Goal: Browse casually

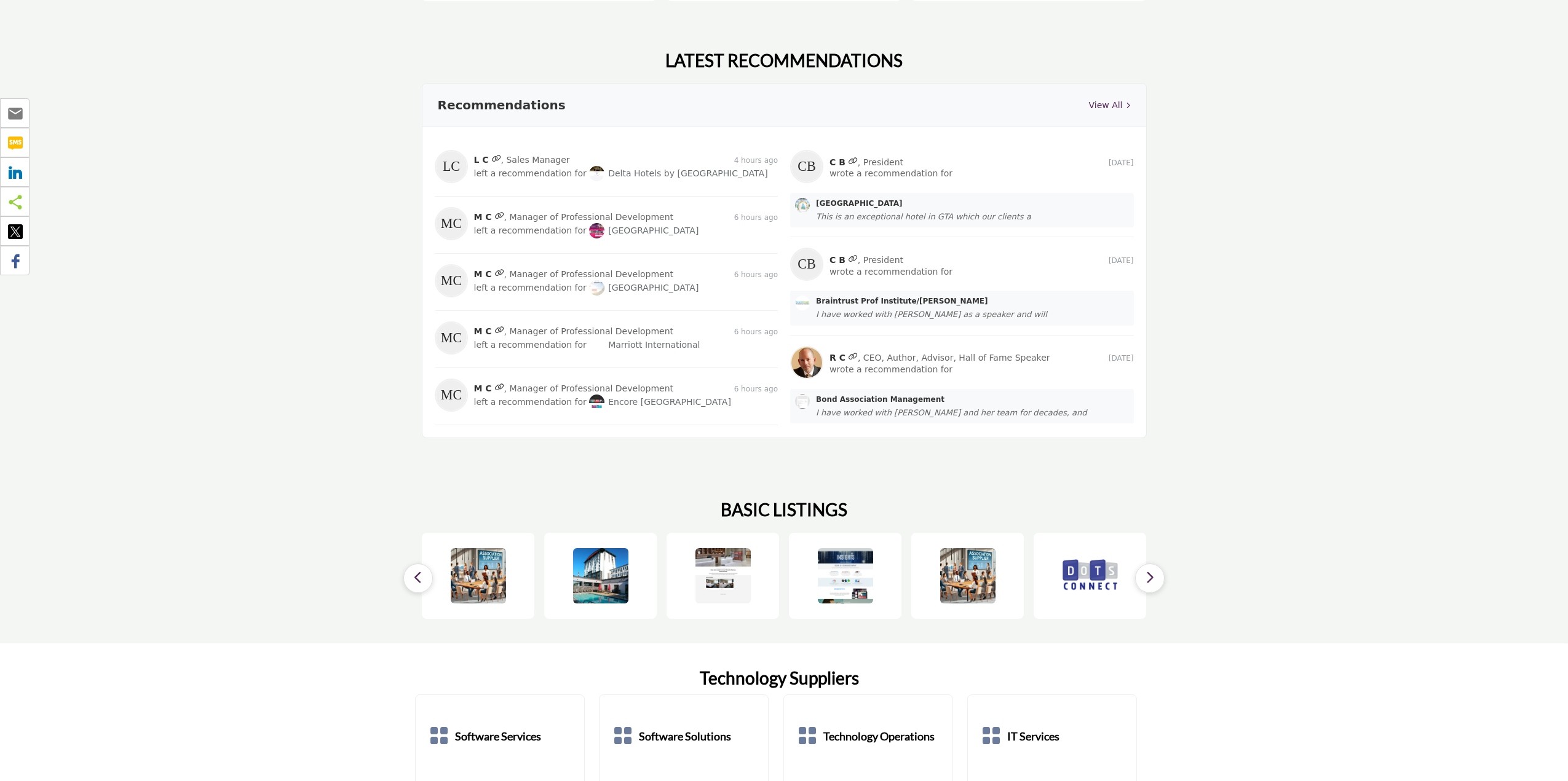
scroll to position [1475, 0]
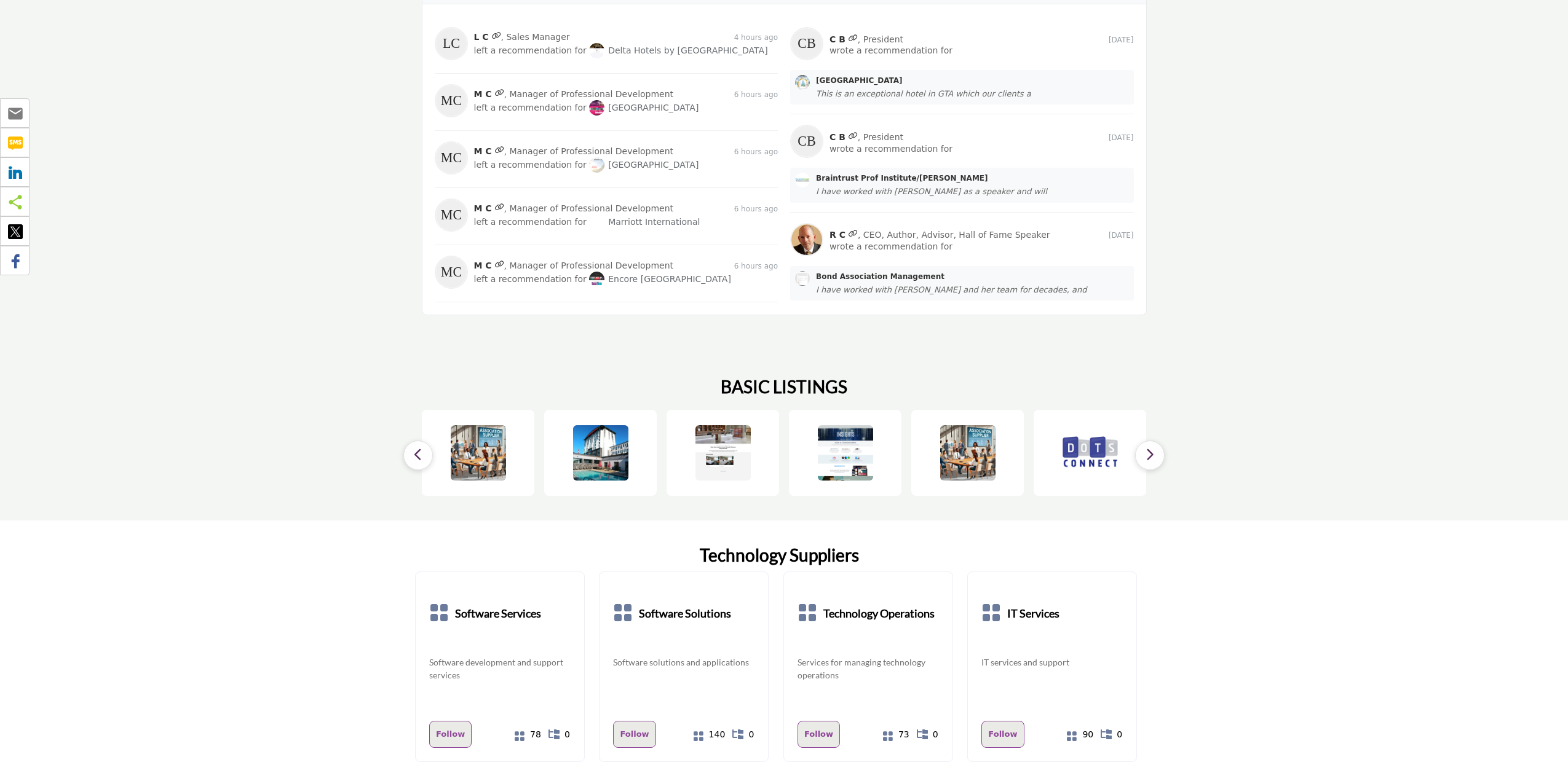
drag, startPoint x: 1051, startPoint y: 417, endPoint x: 1104, endPoint y: 408, distance: 53.8
click at [1104, 410] on div "0 Follow Elevate your event" at bounding box center [1090, 453] width 112 height 86
click at [1149, 454] on icon "button" at bounding box center [1150, 455] width 10 height 16
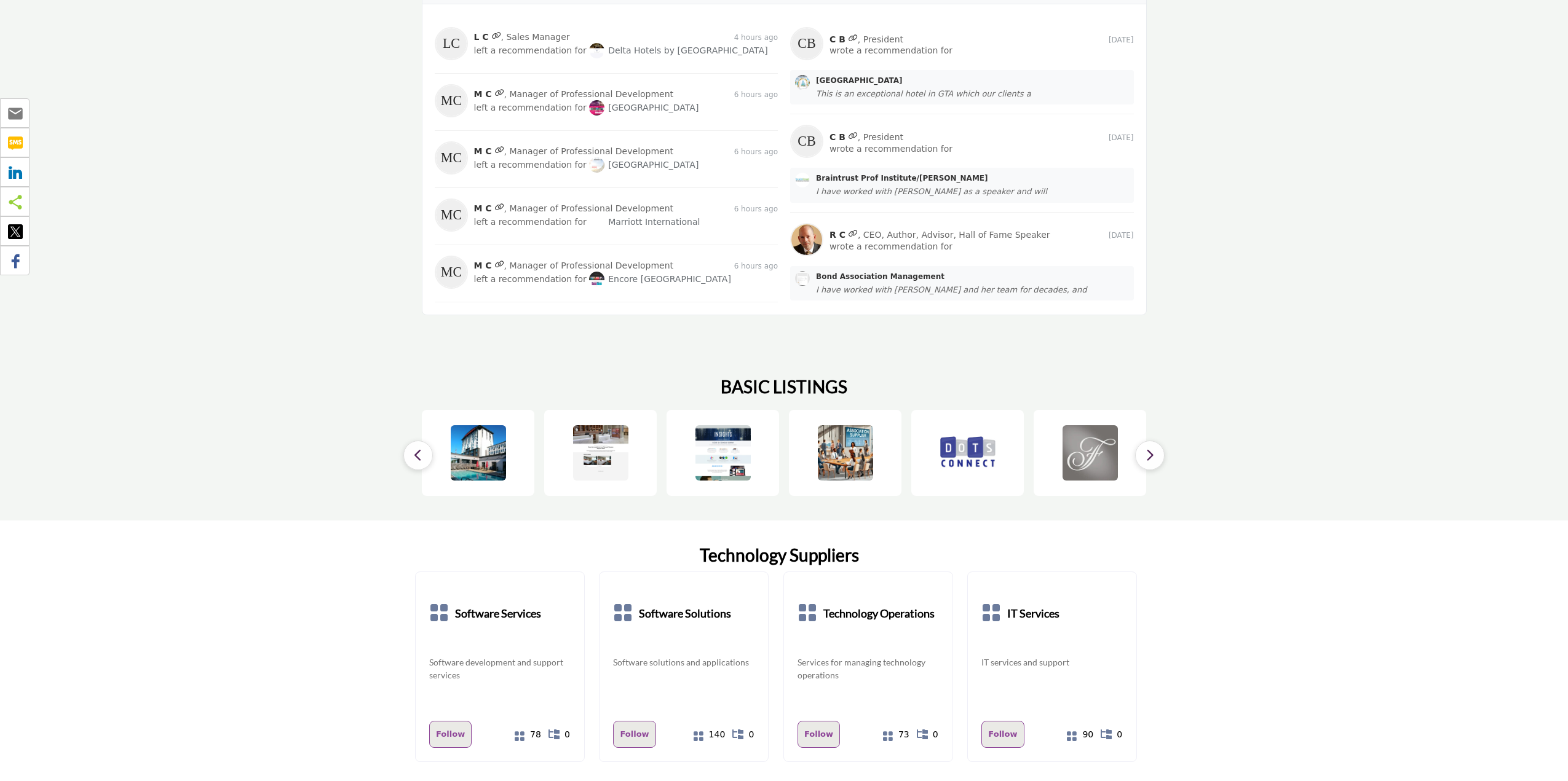
click at [412, 449] on button "button" at bounding box center [418, 455] width 30 height 30
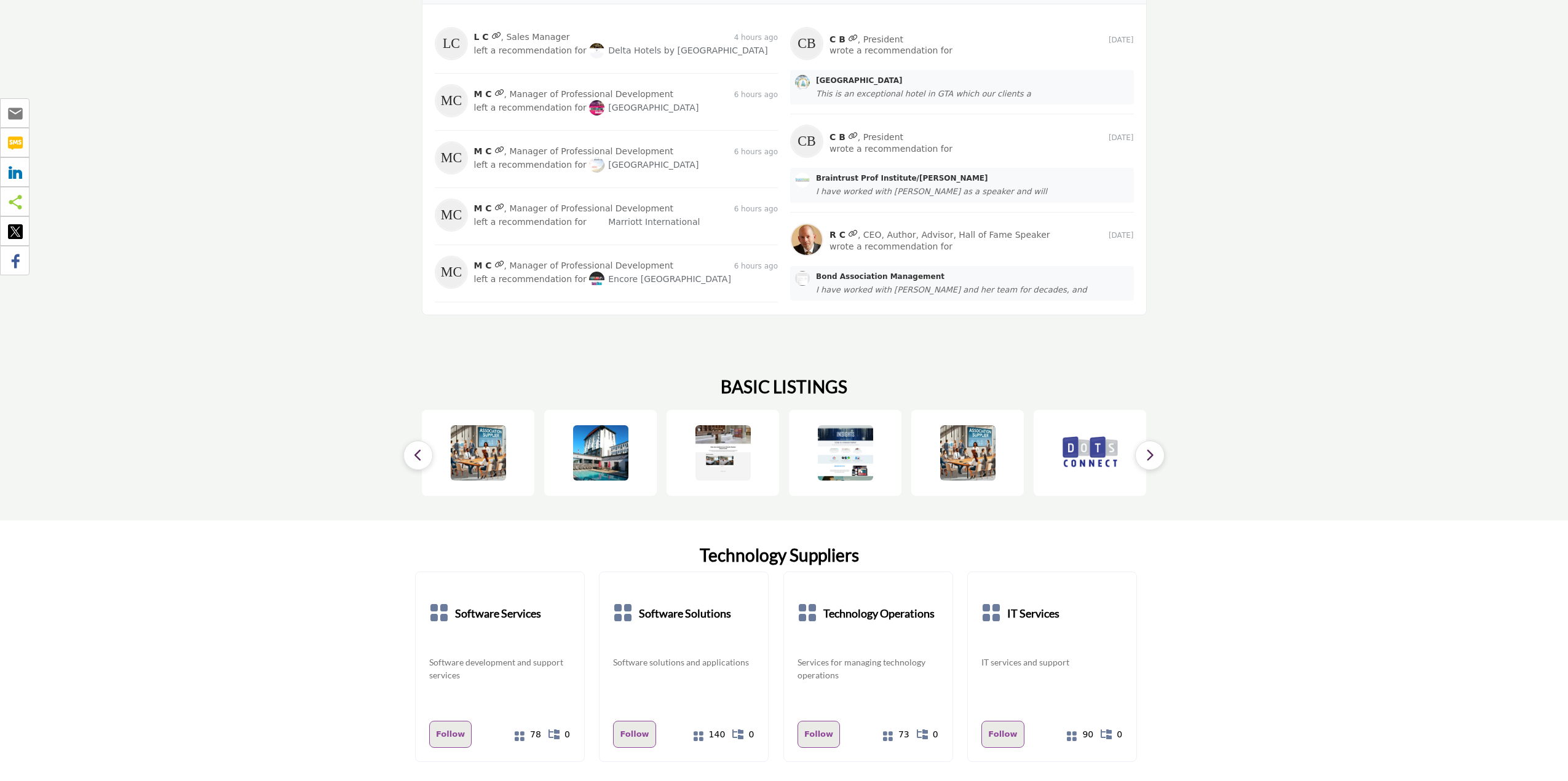
click at [413, 449] on button "button" at bounding box center [418, 455] width 30 height 30
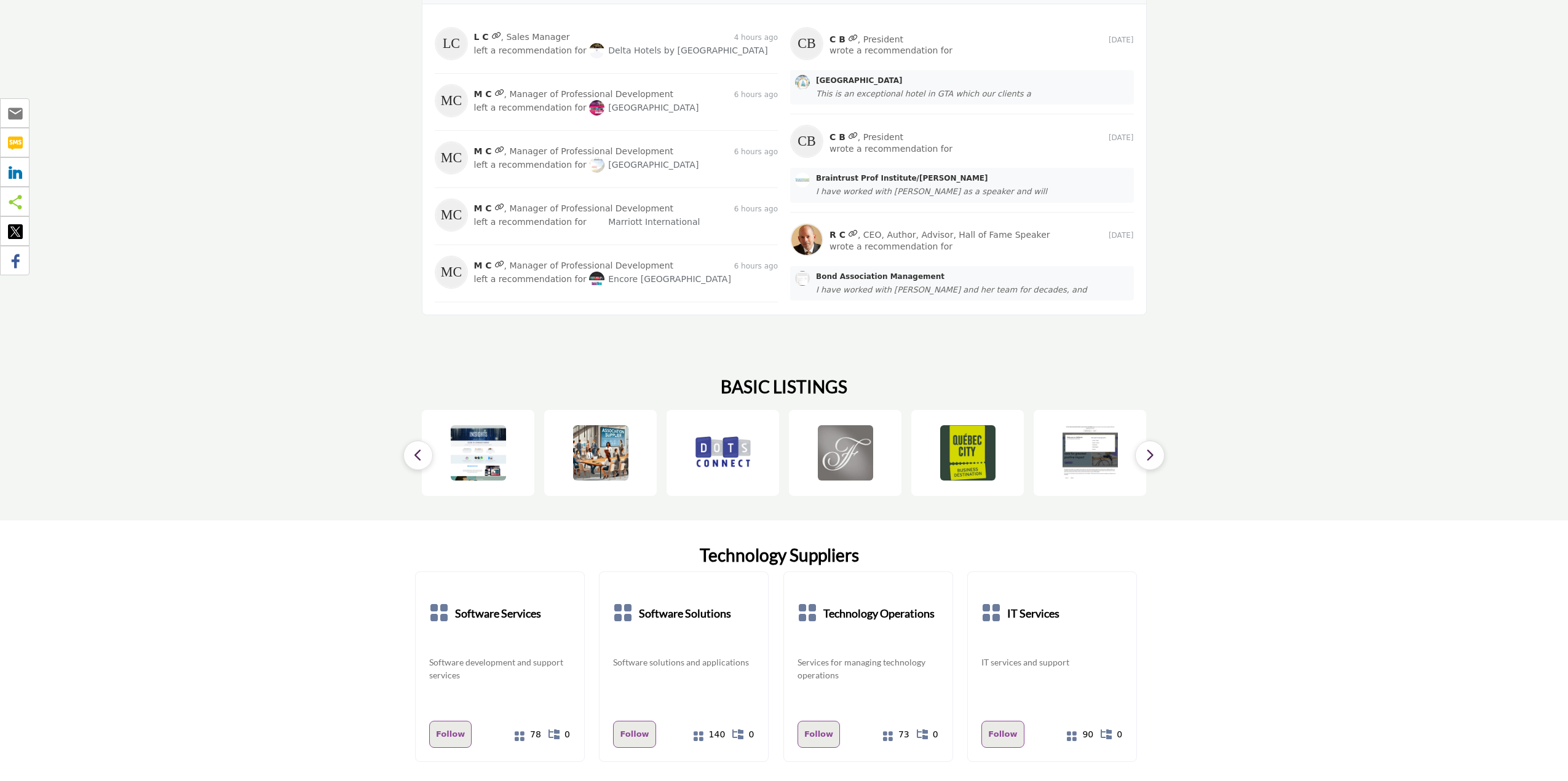
click at [413, 449] on button "button" at bounding box center [418, 455] width 30 height 30
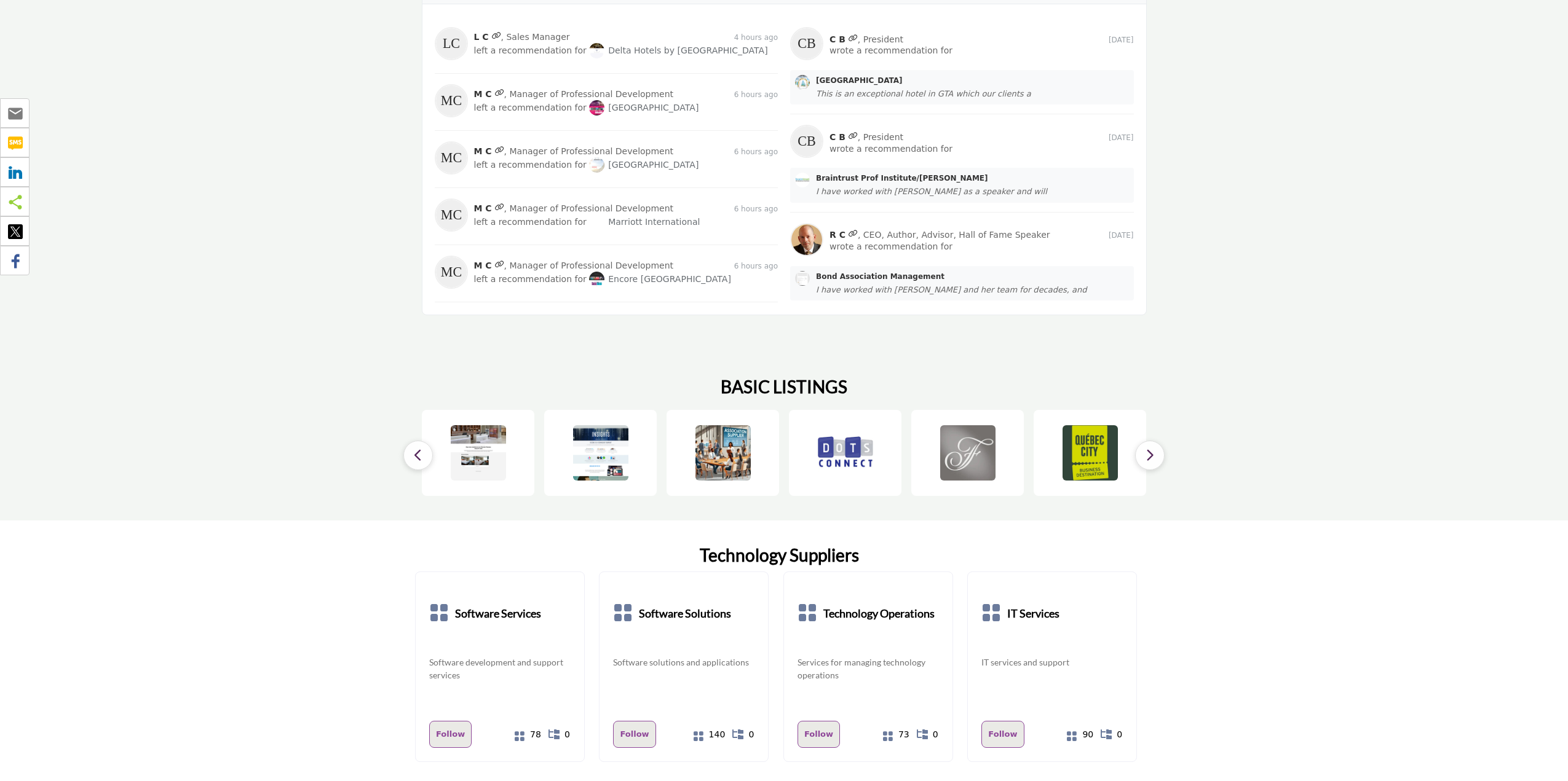
click at [413, 449] on button "button" at bounding box center [418, 455] width 30 height 30
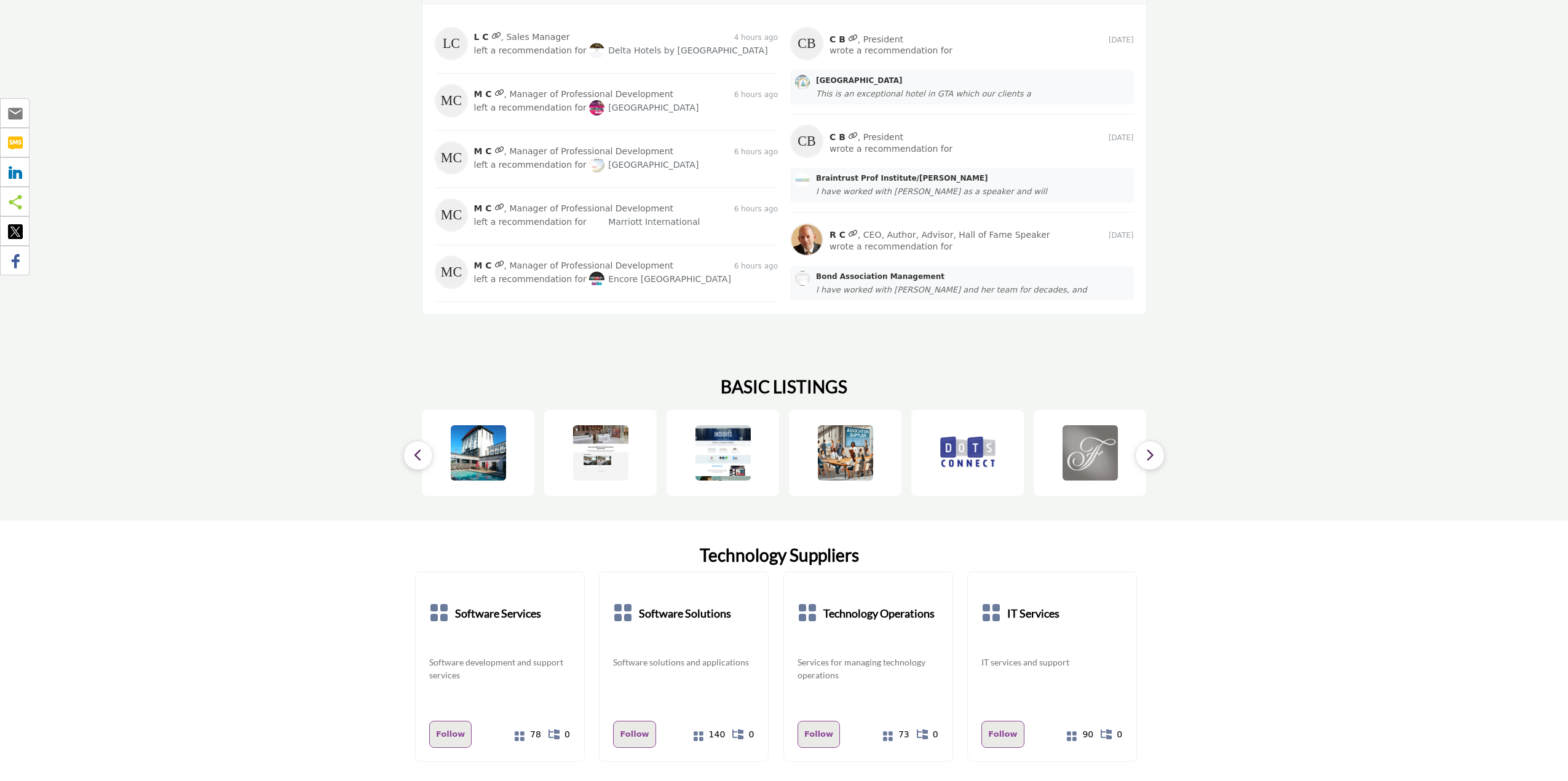
click at [413, 449] on button "button" at bounding box center [418, 455] width 30 height 30
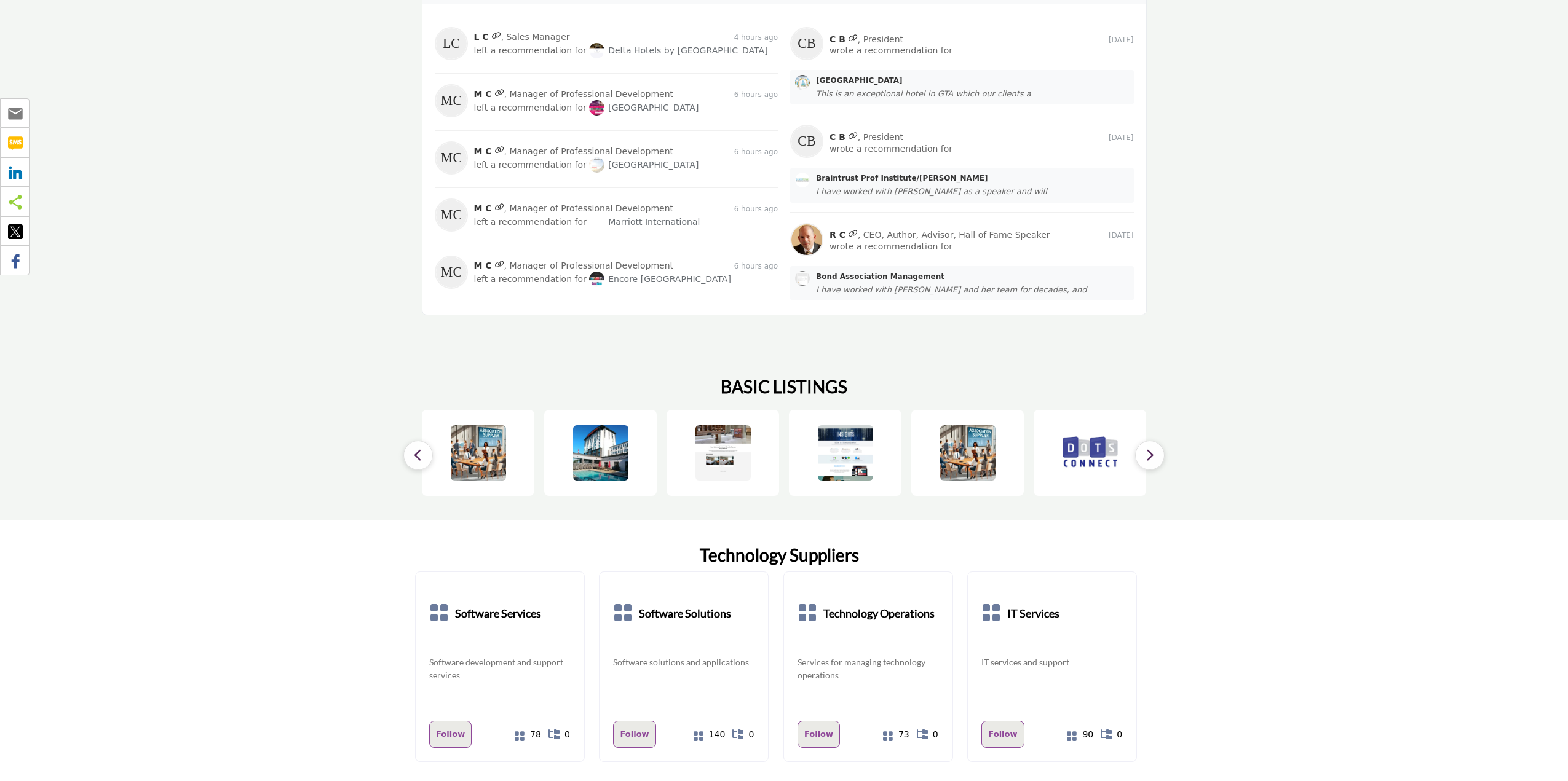
click at [413, 449] on button "button" at bounding box center [418, 455] width 30 height 30
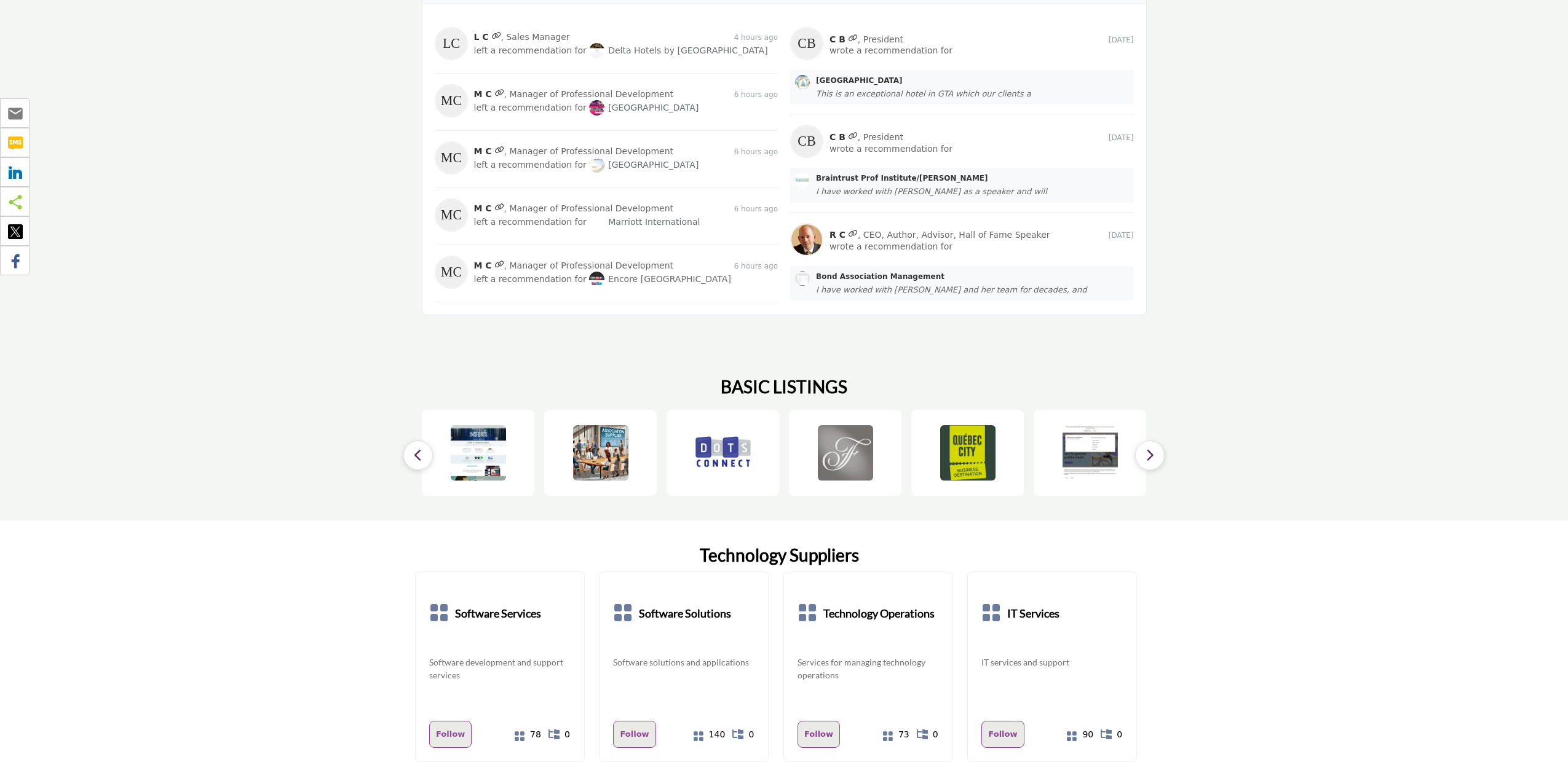
click at [413, 449] on button "button" at bounding box center [418, 455] width 30 height 30
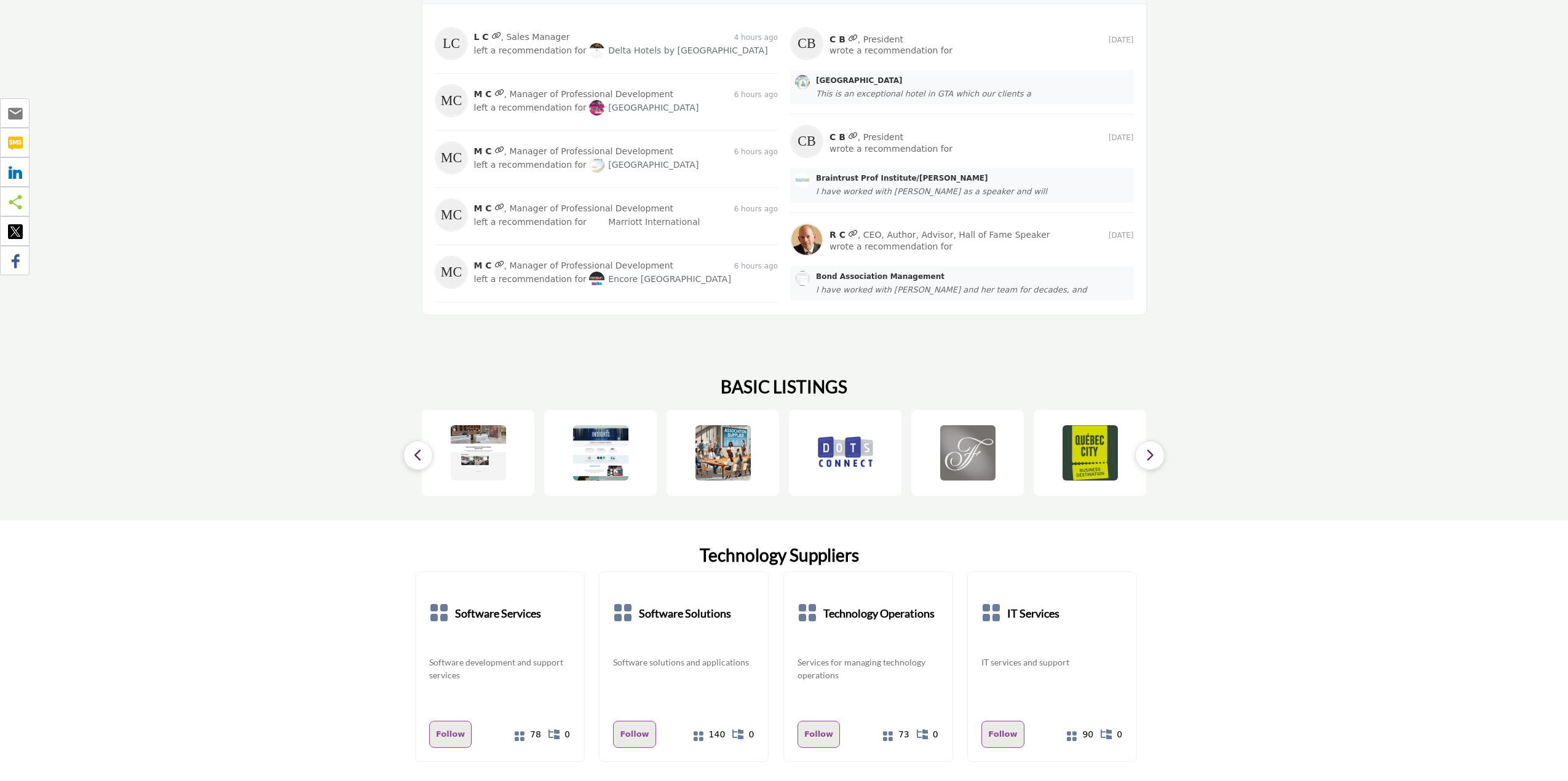
click at [413, 449] on button "button" at bounding box center [418, 455] width 30 height 30
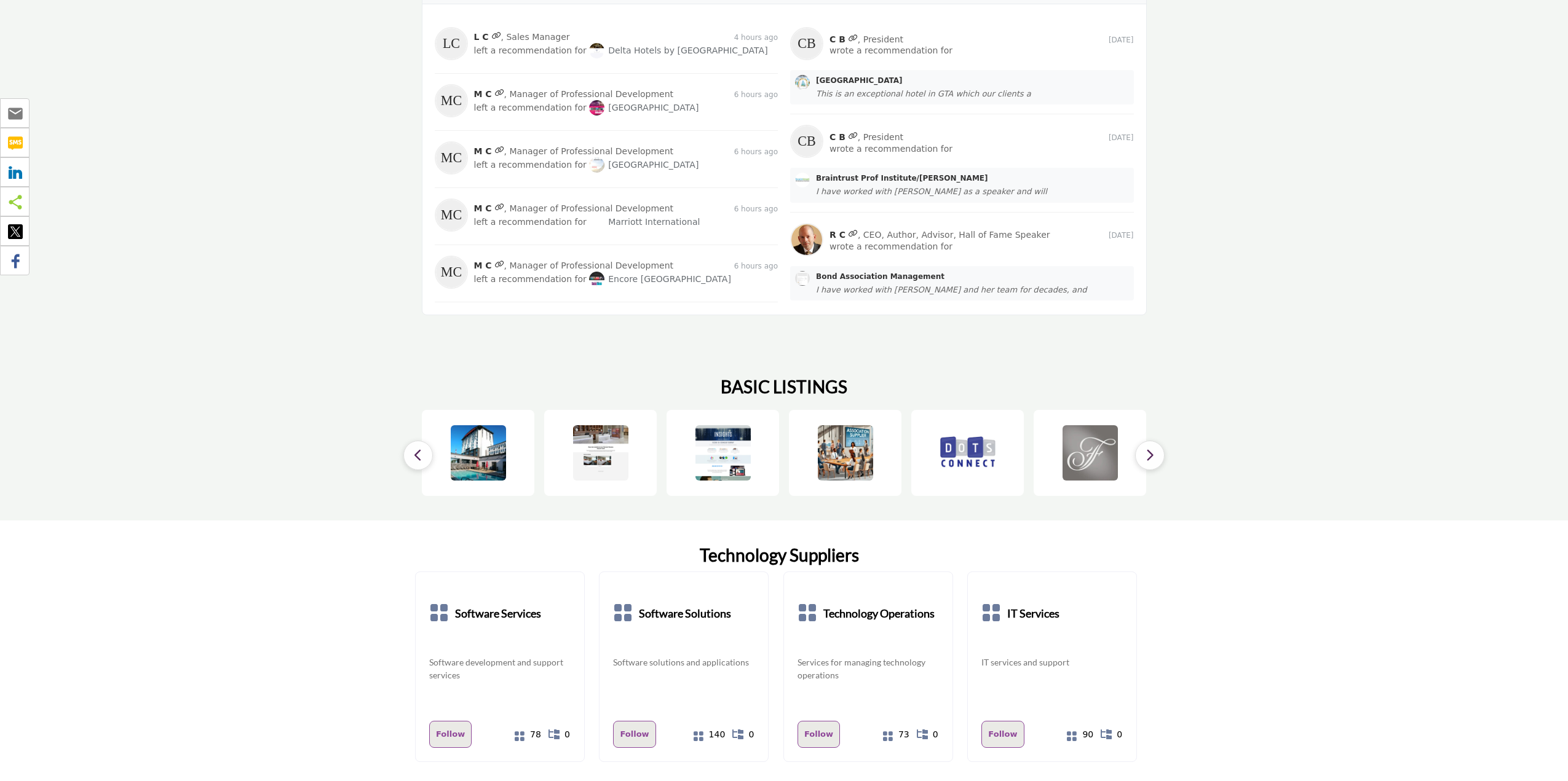
click at [413, 449] on button "button" at bounding box center [418, 455] width 30 height 30
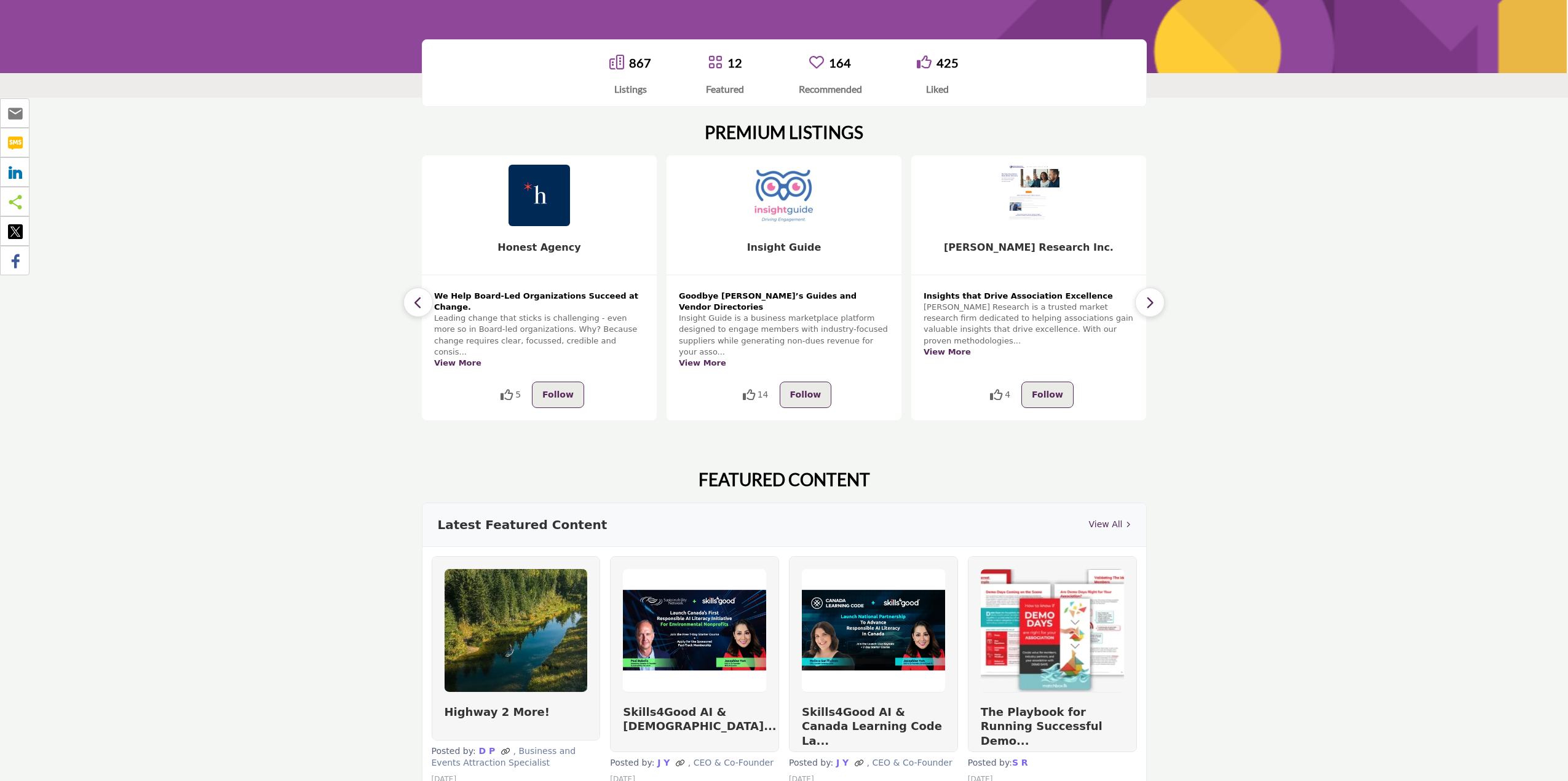
scroll to position [123, 0]
